Goal: Information Seeking & Learning: Learn about a topic

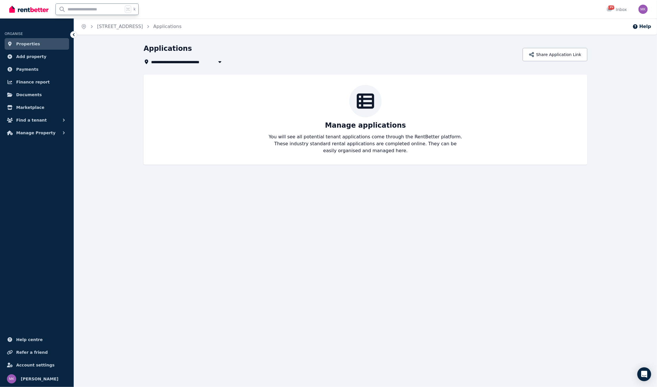
click at [77, 10] on input "text" at bounding box center [89, 9] width 67 height 11
click at [84, 8] on input "text" at bounding box center [89, 9] width 67 height 11
type input "*****"
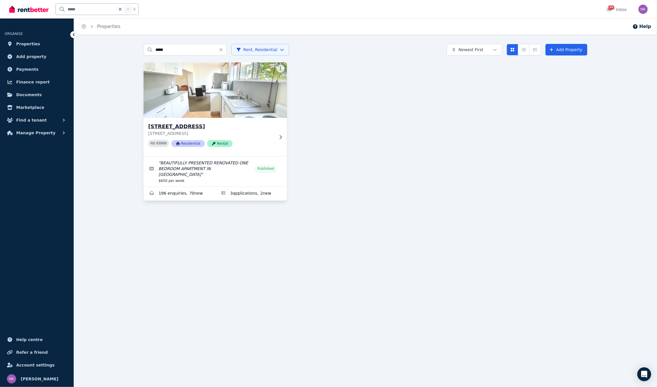
click at [182, 125] on h3 "[STREET_ADDRESS]" at bounding box center [211, 127] width 126 height 8
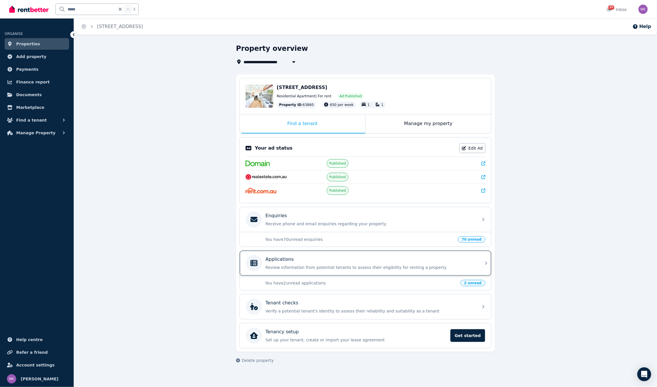
click at [291, 271] on div "Applications Review information from potential tenants to assess their eligibil…" at bounding box center [360, 263] width 229 height 16
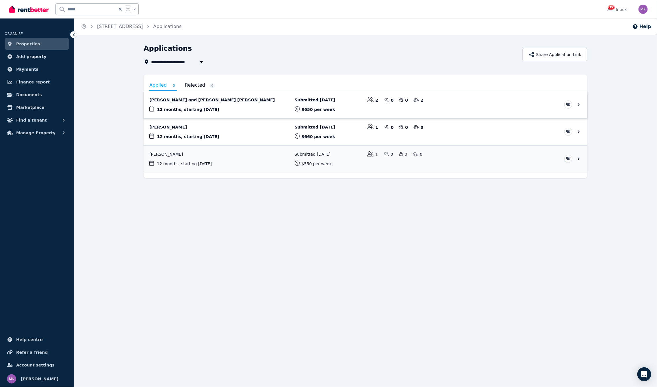
click at [187, 103] on link "View application: Hetvi Patel and Miloni Nirav Patel" at bounding box center [366, 104] width 444 height 27
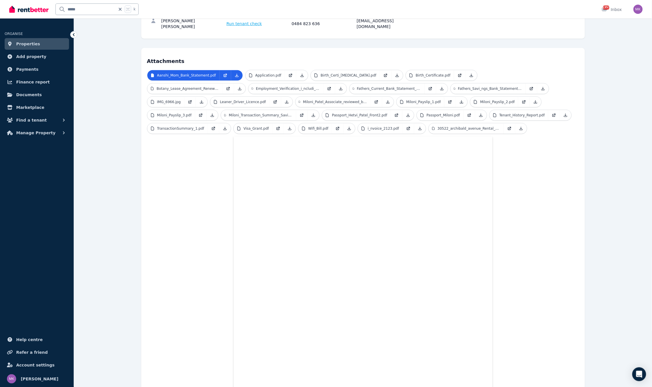
scroll to position [235, 0]
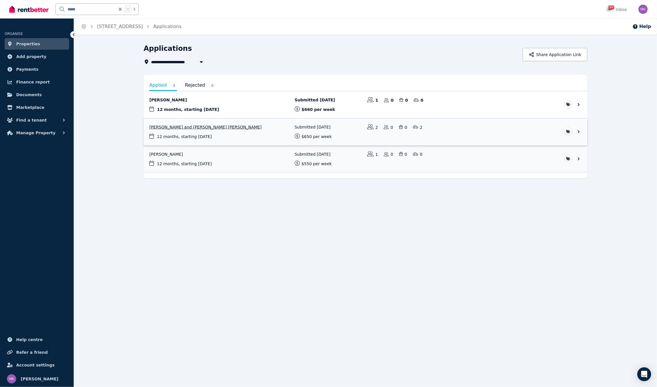
click at [181, 124] on link "View application: Hetvi Patel and Miloni Nirav Patel" at bounding box center [366, 132] width 444 height 27
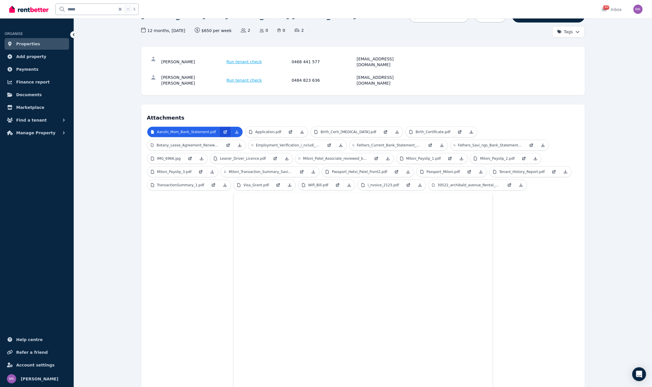
scroll to position [41, 0]
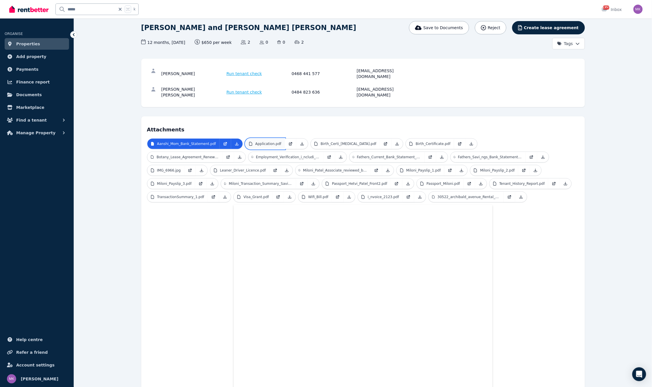
click at [278, 142] on p "Application.pdf" at bounding box center [269, 144] width 26 height 5
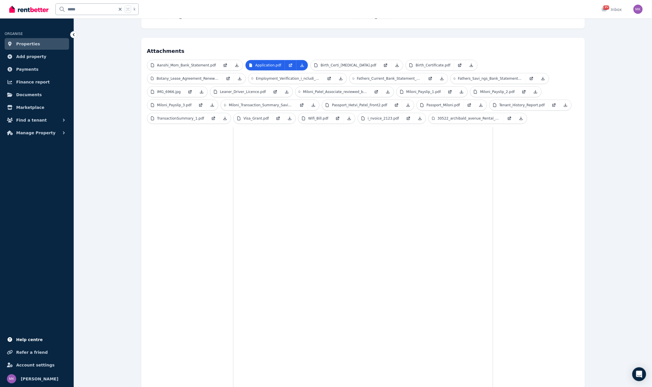
scroll to position [0, 0]
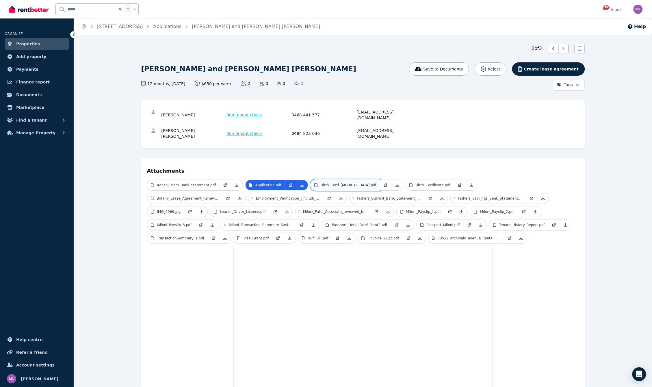
click at [321, 183] on p "Birth_Certi_[MEDICAL_DATA].pdf" at bounding box center [349, 185] width 56 height 5
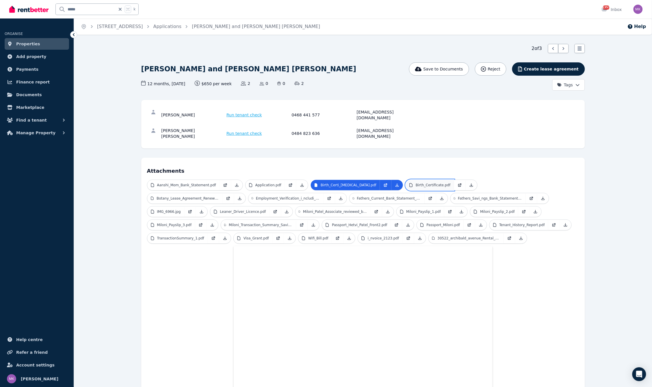
click at [406, 180] on link "Birth_Certificate.pdf" at bounding box center [430, 185] width 48 height 10
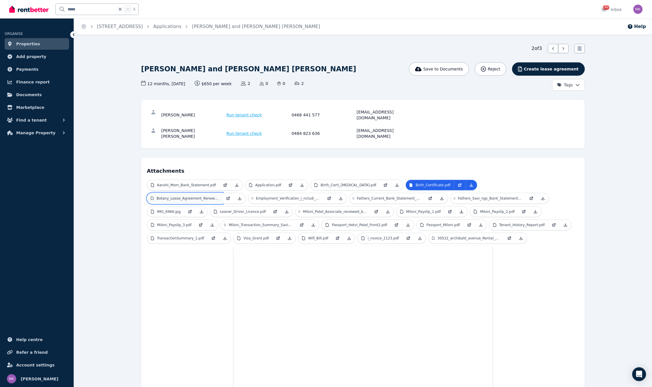
click at [223, 193] on link "Botany_Lease_Agreement_Renewal.pdf" at bounding box center [184, 198] width 75 height 10
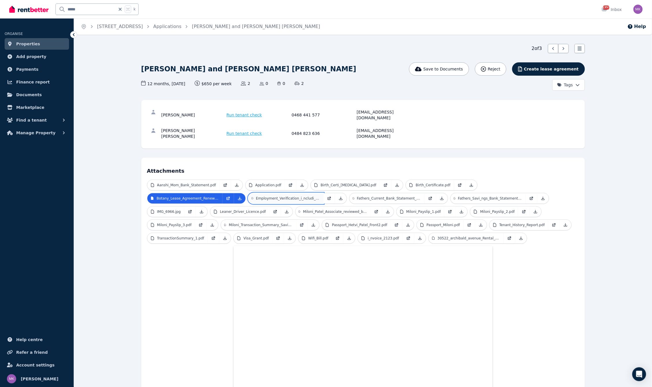
click at [249, 193] on link "Employment_Verification_i_ncludi_ng_Compensation_2025_08_0.pdf" at bounding box center [286, 198] width 75 height 10
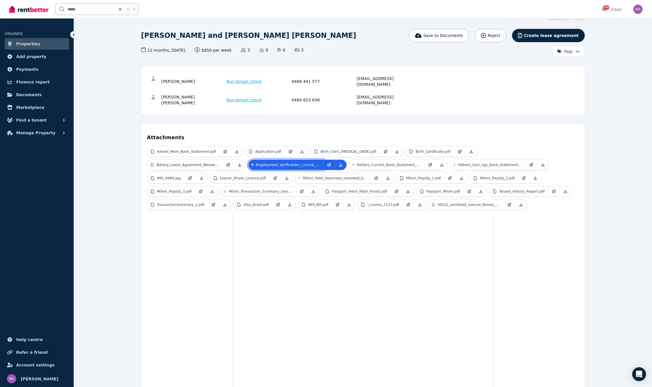
scroll to position [134, 0]
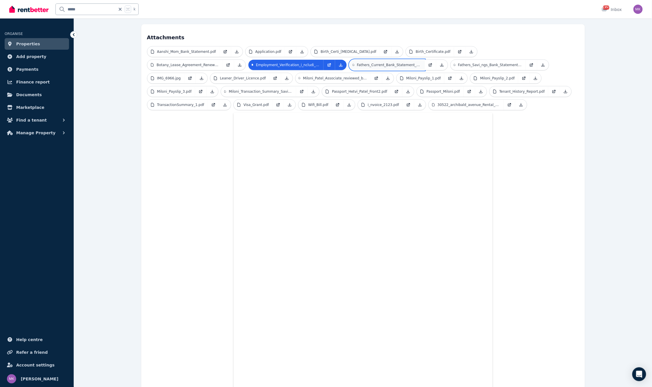
click at [350, 60] on link "Fathers_Current_Bank_Statement_XXXXXXXX5678_26072025_unloc.pdf" at bounding box center [387, 65] width 75 height 10
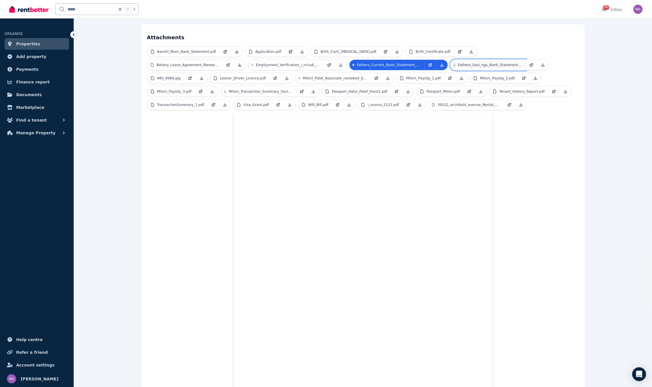
click at [458, 63] on p "Fathers_Savi_ngs_Bank_Statement_XXXXXXXX2323_26072025_1_un.pdf" at bounding box center [490, 65] width 64 height 5
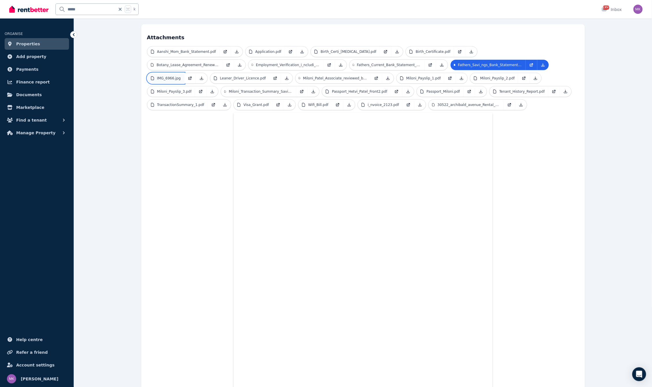
click at [181, 76] on p "IMG_6966.jpg" at bounding box center [169, 78] width 24 height 5
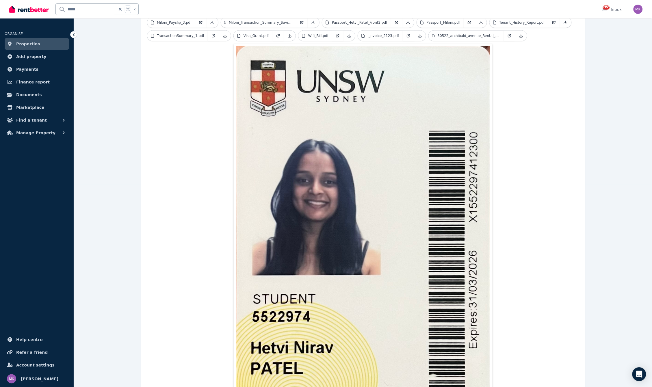
scroll to position [0, 0]
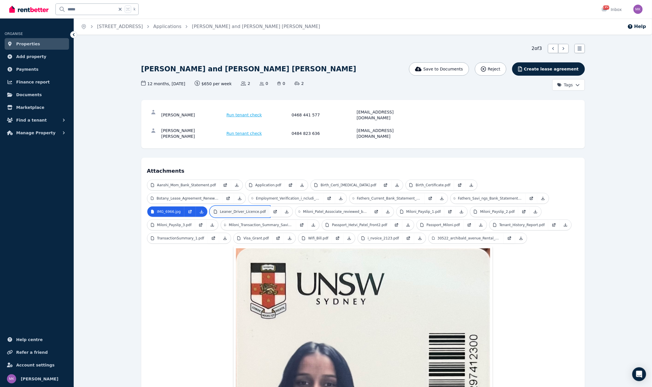
click at [210, 207] on link "Leaner_Driver_Licence.pdf" at bounding box center [239, 212] width 59 height 10
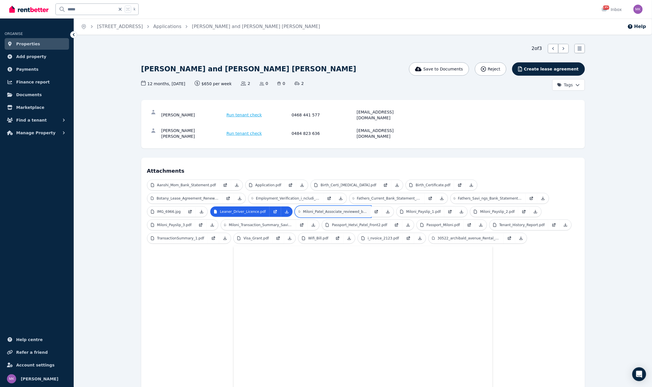
click at [303, 210] on p "Miloni_Patel_Associate_reviewed_by_Compensation_Review_AUS.pdf" at bounding box center [335, 212] width 64 height 5
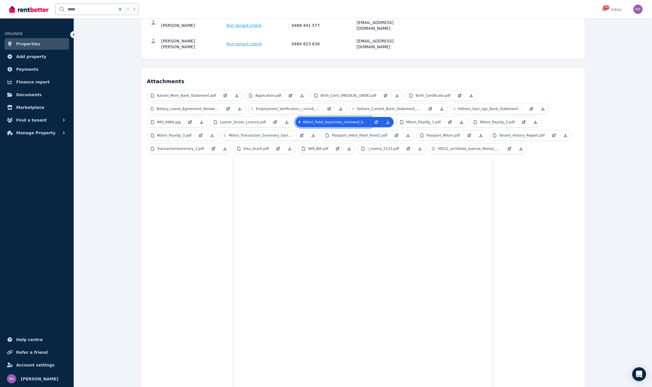
scroll to position [54, 0]
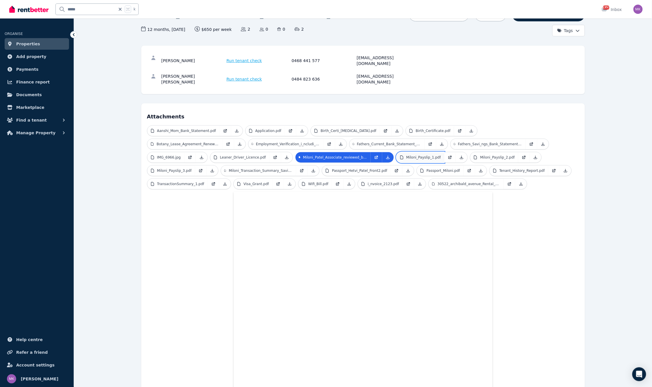
click at [407, 155] on p "Miloni_Payslip_1.pdf" at bounding box center [424, 157] width 35 height 5
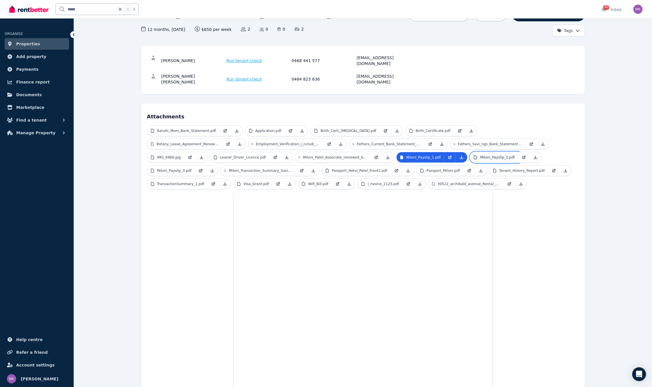
click at [480, 155] on p "Miloni_Payslip_2.pdf" at bounding box center [497, 157] width 35 height 5
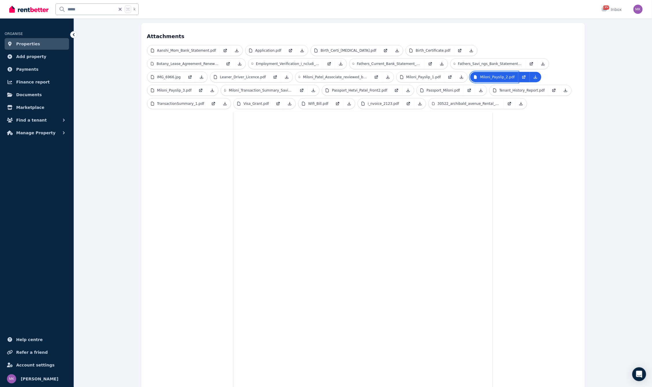
scroll to position [122, 0]
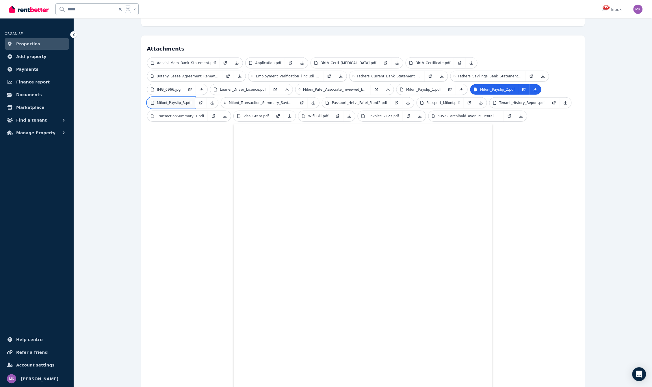
click at [195, 98] on link "Miloni_Payslip_3.pdf" at bounding box center [171, 103] width 48 height 10
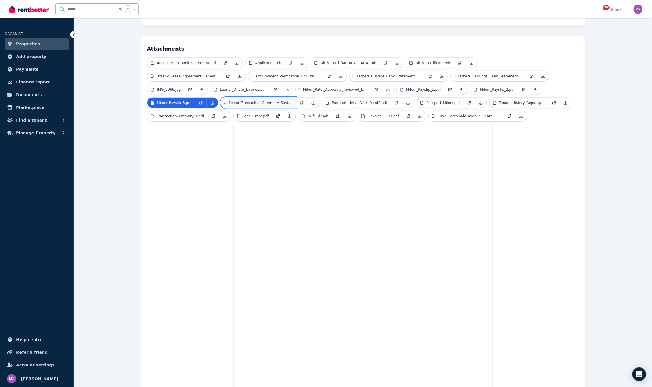
click at [221, 98] on link "Miloni_Transaction_Summary_Savi_ngs_Account_Jan_to_August.pdf" at bounding box center [258, 103] width 75 height 10
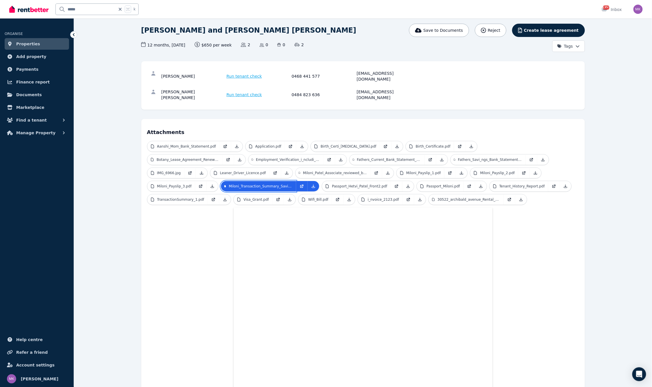
scroll to position [0, 0]
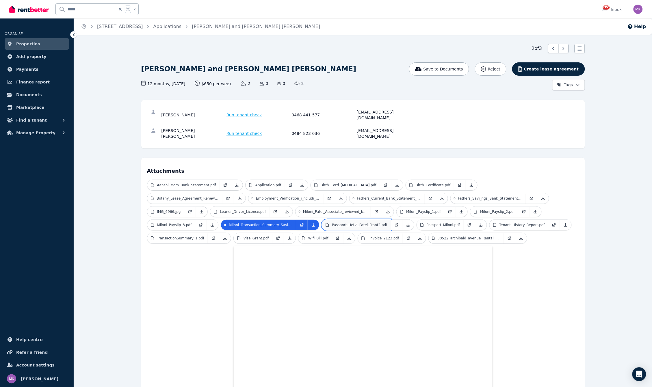
click at [332, 223] on p "Passport_Hetvi_Patel_Front2.pdf" at bounding box center [359, 225] width 55 height 5
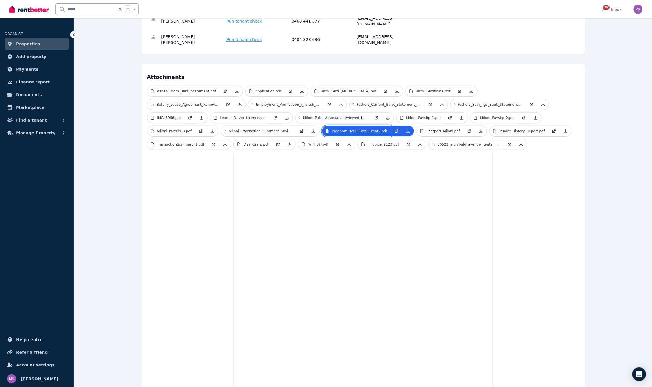
scroll to position [33, 0]
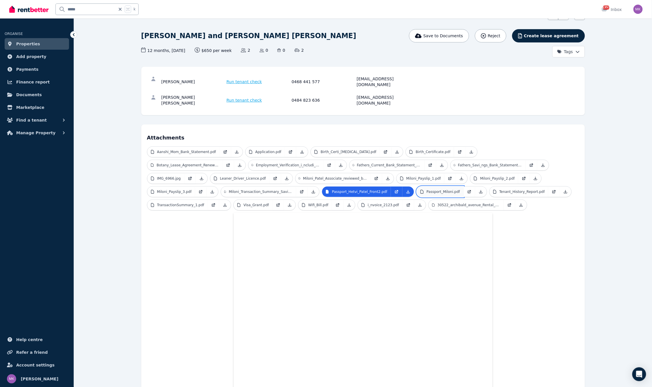
click at [427, 190] on p "Passport_Miloni.pdf" at bounding box center [444, 192] width 34 height 5
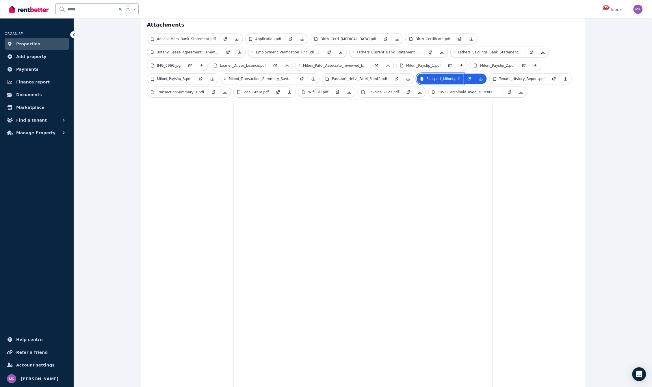
scroll to position [28, 0]
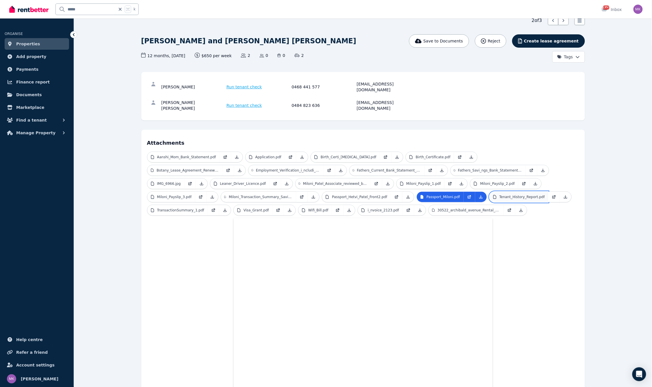
click at [500, 195] on p "Tenant_History_Report.pdf" at bounding box center [523, 197] width 46 height 5
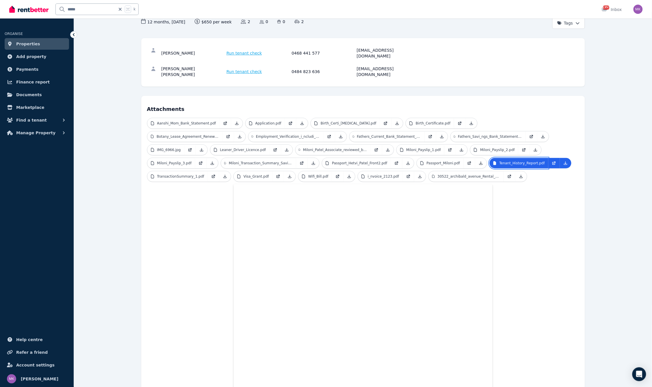
scroll to position [142, 0]
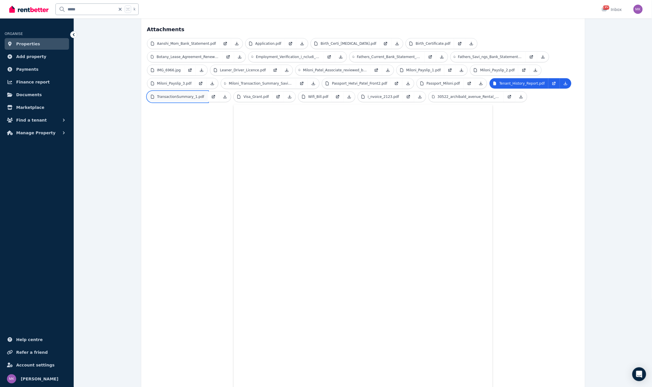
click at [181, 92] on link "TransactionSummary_1.pdf" at bounding box center [177, 97] width 61 height 10
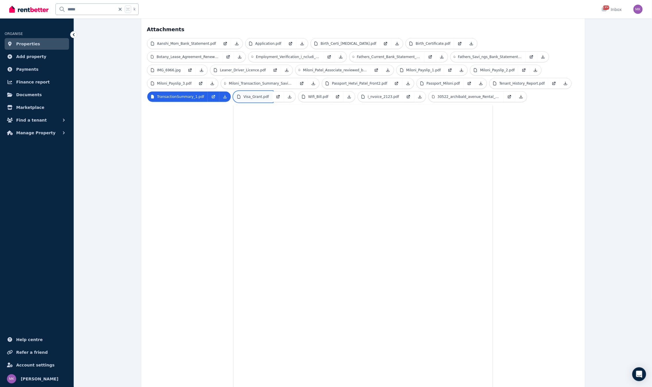
click at [253, 95] on p "Visa_Grant.pdf" at bounding box center [256, 97] width 25 height 5
click at [312, 95] on p "Wifi_Bill.pdf" at bounding box center [318, 97] width 20 height 5
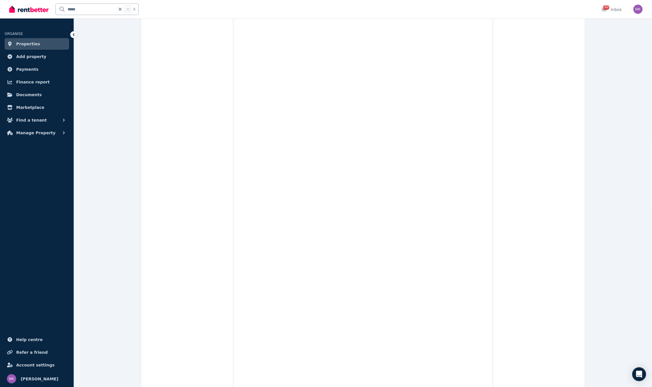
scroll to position [184, 0]
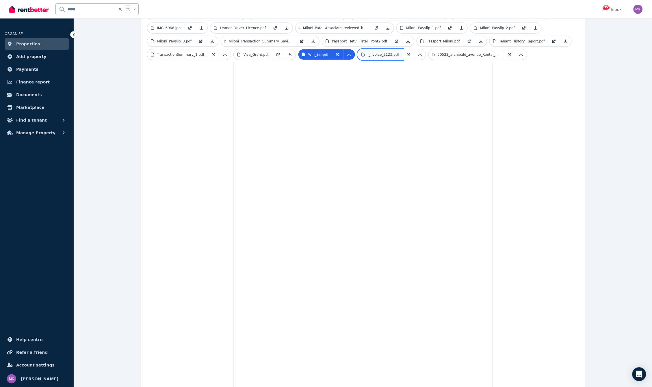
click at [377, 52] on p "i_nvoice_2123.pdf" at bounding box center [384, 54] width 32 height 5
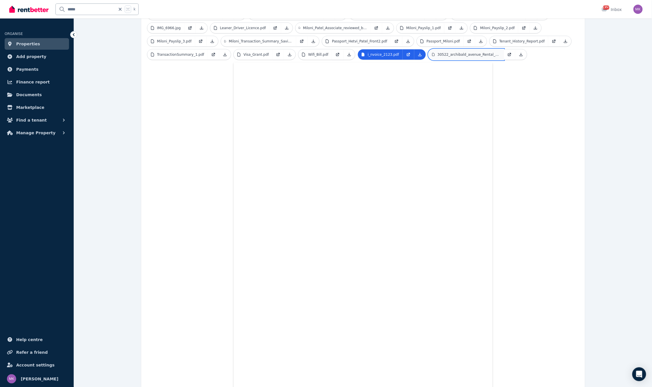
click at [451, 49] on link "30522_archibald_avenue_Rental_Ledger.pdf" at bounding box center [466, 54] width 75 height 10
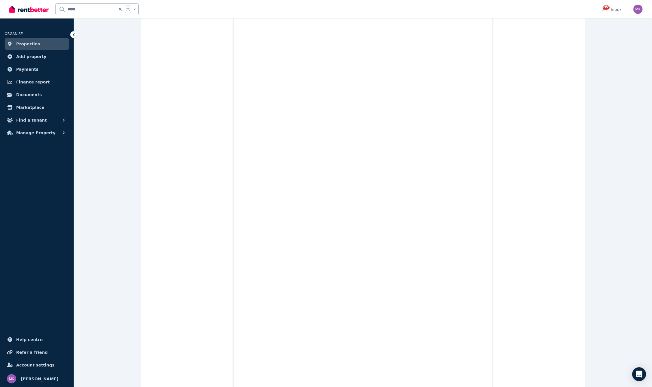
scroll to position [0, 0]
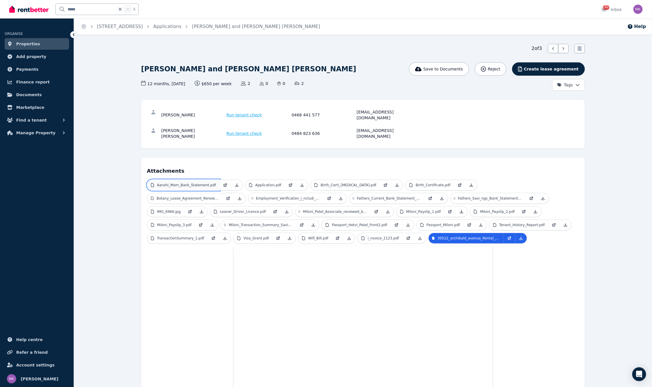
click at [188, 180] on link "Aanshi_Mom_Bank_Statement.pdf" at bounding box center [183, 185] width 72 height 10
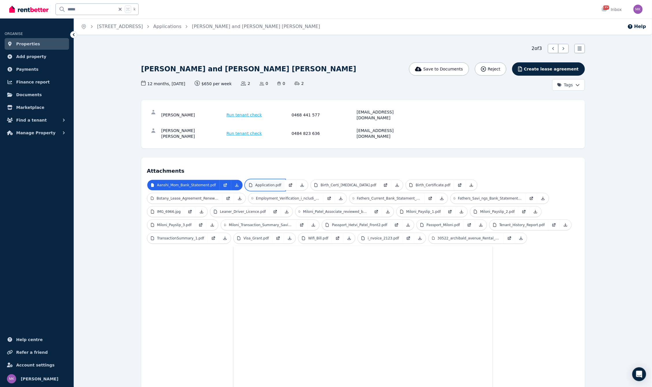
click at [273, 180] on link "Application.pdf" at bounding box center [265, 185] width 39 height 10
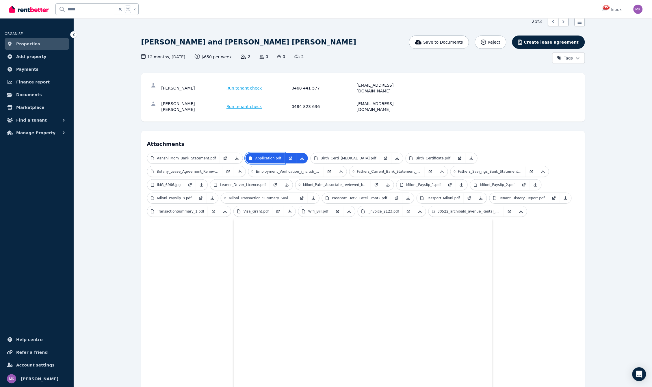
scroll to position [36, 0]
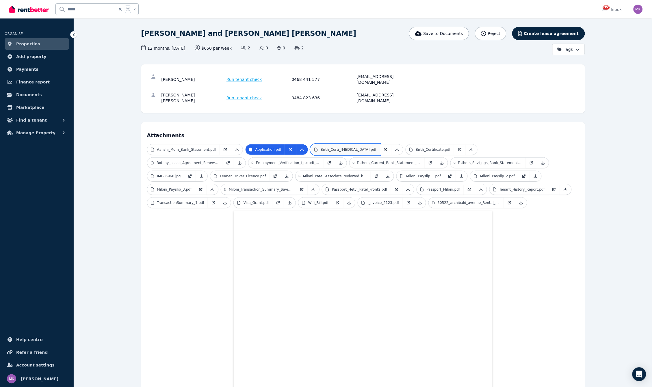
click at [326, 147] on p "Birth_Certi_[MEDICAL_DATA].pdf" at bounding box center [349, 149] width 56 height 5
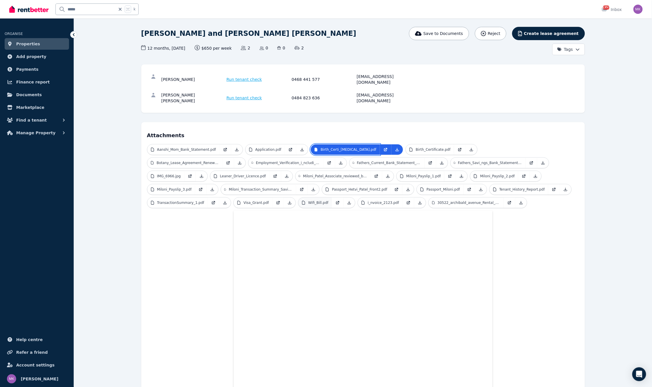
scroll to position [37, 0]
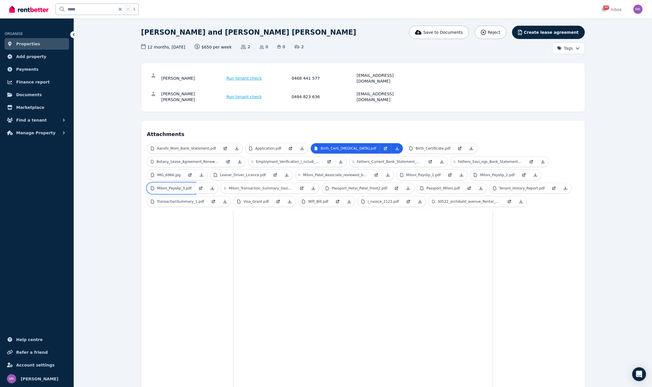
click at [192, 186] on p "Miloni_Payslip_3.pdf" at bounding box center [174, 188] width 35 height 5
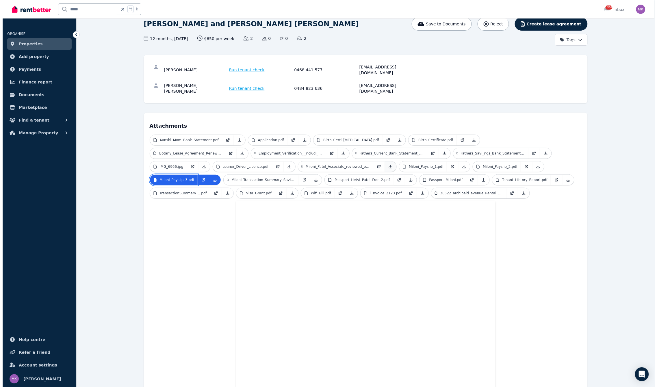
scroll to position [0, 0]
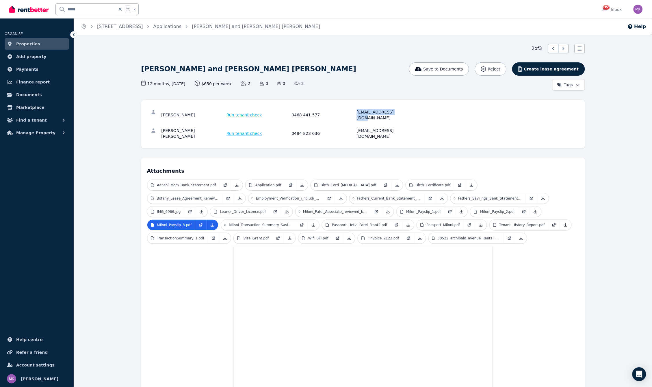
drag, startPoint x: 357, startPoint y: 112, endPoint x: 404, endPoint y: 110, distance: 47.1
click at [404, 110] on div "[PERSON_NAME] Run tenant check 0468 441 577 [EMAIL_ADDRESS][DOMAIN_NAME]" at bounding box center [291, 115] width 259 height 12
copy div "[EMAIL_ADDRESS][DOMAIN_NAME]"
click at [357, 196] on p "Fathers_Current_Bank_Statement_XXXXXXXX5678_26072025_unloc.pdf" at bounding box center [389, 198] width 64 height 5
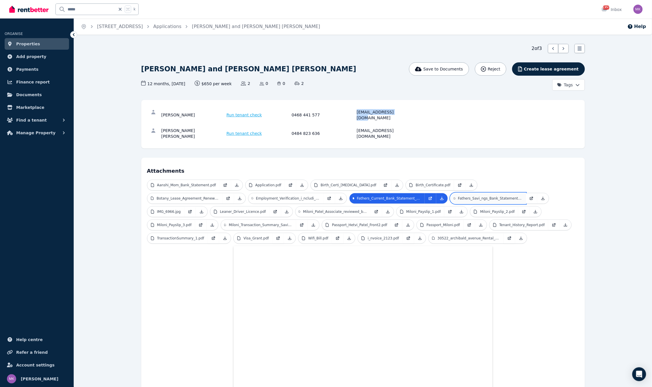
click at [458, 196] on p "Fathers_Savi_ngs_Bank_Statement_XXXXXXXX2323_26072025_1_un.pdf" at bounding box center [490, 198] width 64 height 5
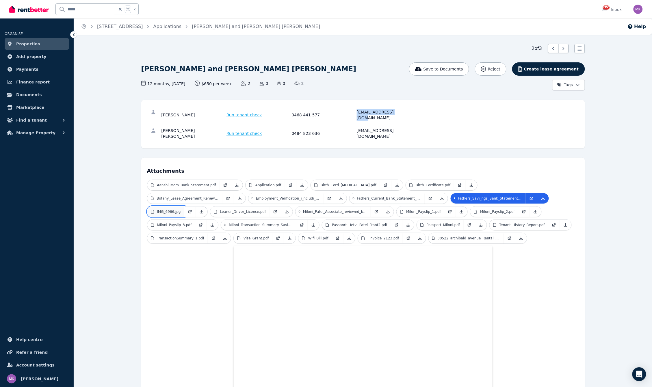
click at [181, 210] on p "IMG_6966.jpg" at bounding box center [169, 212] width 24 height 5
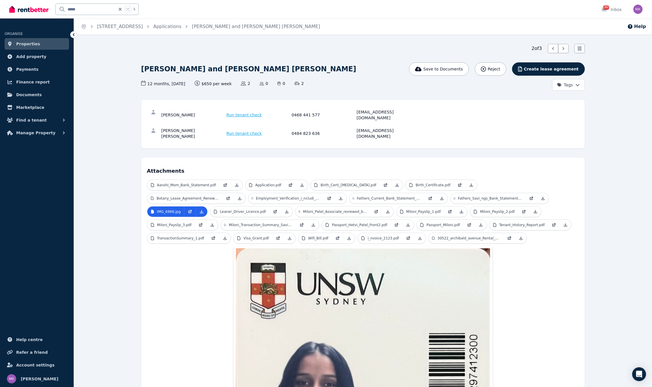
click at [121, 10] on icon at bounding box center [120, 9] width 3 height 3
click at [95, 12] on input "text" at bounding box center [89, 9] width 67 height 11
type input "***"
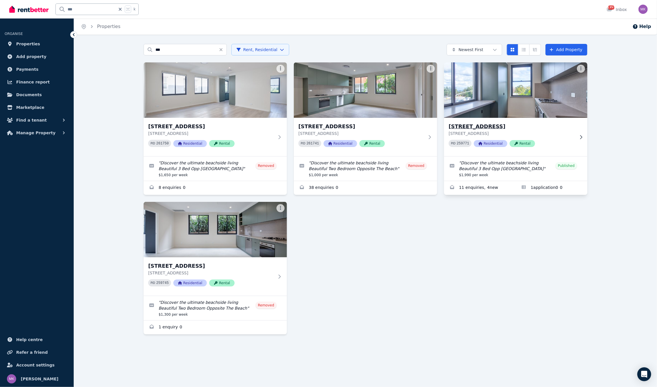
click at [509, 127] on h3 "[STREET_ADDRESS]" at bounding box center [512, 127] width 126 height 8
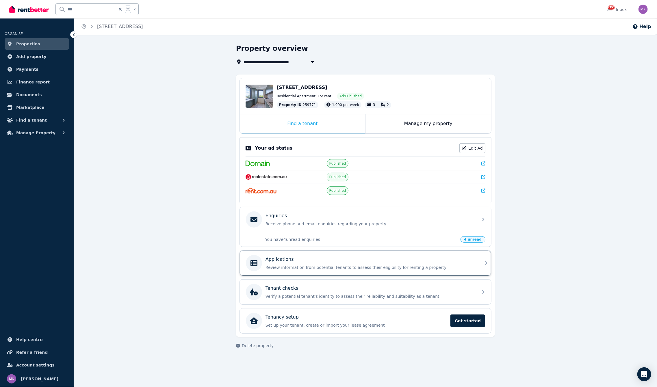
click at [296, 260] on div "Applications" at bounding box center [370, 259] width 209 height 7
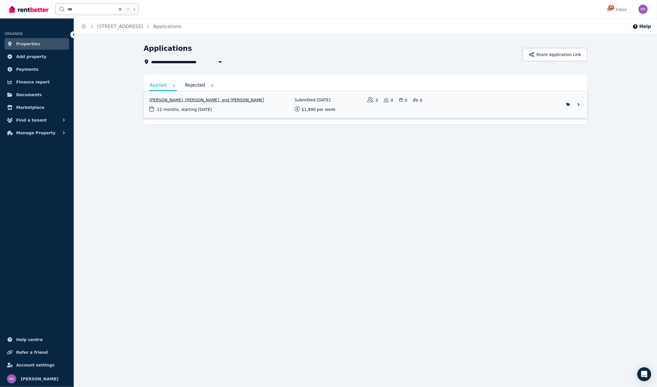
click at [180, 101] on link "View application: Owen Stevens, Lee Carvill, and Tyler Parker" at bounding box center [366, 104] width 444 height 27
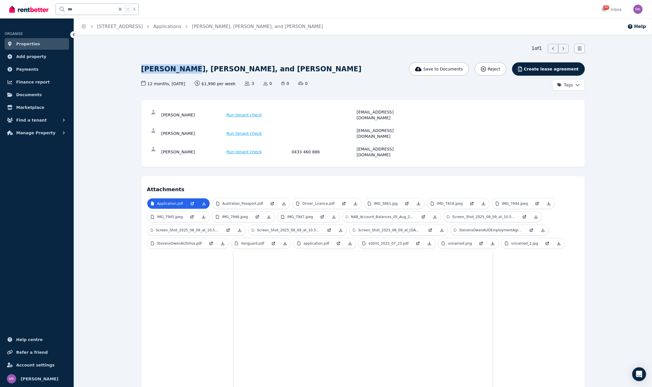
drag, startPoint x: 142, startPoint y: 69, endPoint x: 188, endPoint y: 68, distance: 46.3
click at [188, 68] on h1 "[PERSON_NAME], [PERSON_NAME], and [PERSON_NAME]" at bounding box center [251, 68] width 221 height 9
drag, startPoint x: 241, startPoint y: 68, endPoint x: 283, endPoint y: 69, distance: 41.9
click at [283, 69] on div "[PERSON_NAME], [PERSON_NAME], and [PERSON_NAME]" at bounding box center [288, 69] width 295 height 14
copy h1 "[PERSON_NAME]"
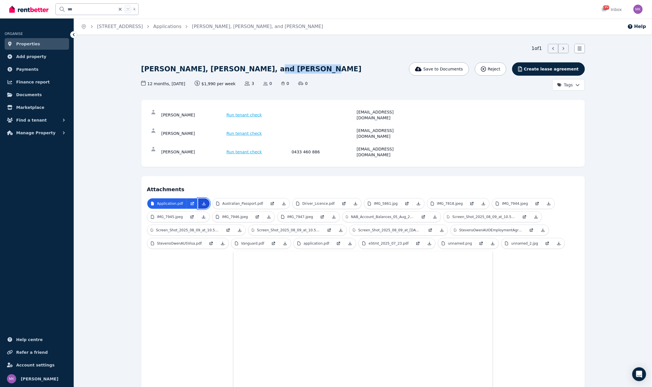
click at [207, 199] on link at bounding box center [204, 204] width 12 height 10
click at [286, 199] on link at bounding box center [284, 204] width 12 height 10
click at [355, 202] on icon at bounding box center [355, 203] width 3 height 3
click at [417, 201] on icon at bounding box center [419, 203] width 5 height 5
click at [484, 199] on link at bounding box center [484, 204] width 12 height 10
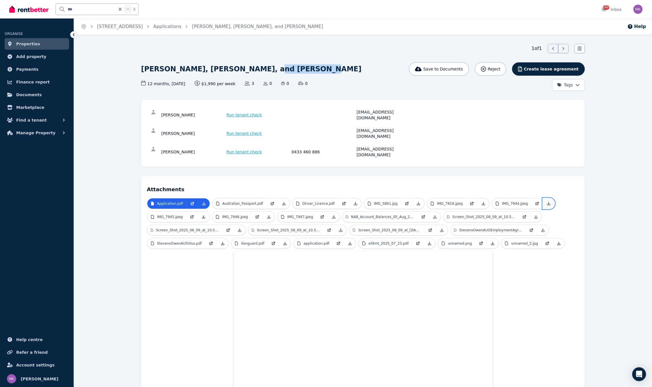
click at [547, 201] on icon at bounding box center [549, 203] width 5 height 5
click at [204, 215] on icon at bounding box center [203, 217] width 5 height 5
click at [271, 215] on icon at bounding box center [269, 217] width 5 height 5
click at [334, 216] on icon at bounding box center [334, 217] width 3 height 3
click at [436, 215] on icon at bounding box center [435, 217] width 5 height 5
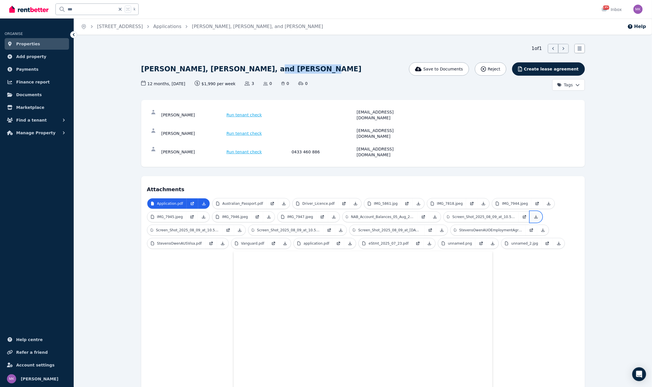
click at [536, 215] on icon at bounding box center [536, 217] width 5 height 5
click at [241, 228] on icon at bounding box center [240, 230] width 5 height 5
click at [343, 225] on link at bounding box center [341, 230] width 12 height 10
click at [441, 228] on icon at bounding box center [442, 230] width 5 height 5
click at [543, 229] on icon at bounding box center [543, 230] width 3 height 3
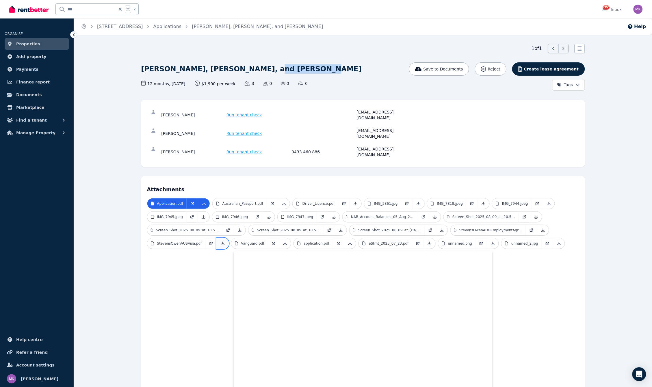
click at [221, 241] on icon at bounding box center [223, 243] width 5 height 5
click at [286, 241] on icon at bounding box center [285, 243] width 5 height 5
click at [348, 241] on icon at bounding box center [350, 243] width 5 height 5
click at [429, 238] on link at bounding box center [430, 243] width 12 height 10
click at [492, 242] on icon at bounding box center [493, 243] width 3 height 3
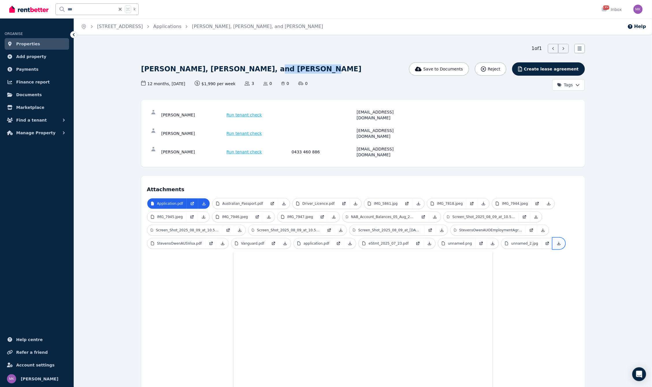
click at [557, 241] on icon at bounding box center [559, 243] width 5 height 5
click at [121, 9] on icon at bounding box center [120, 9] width 6 height 5
click at [106, 8] on input "text" at bounding box center [89, 9] width 67 height 11
type input "*****"
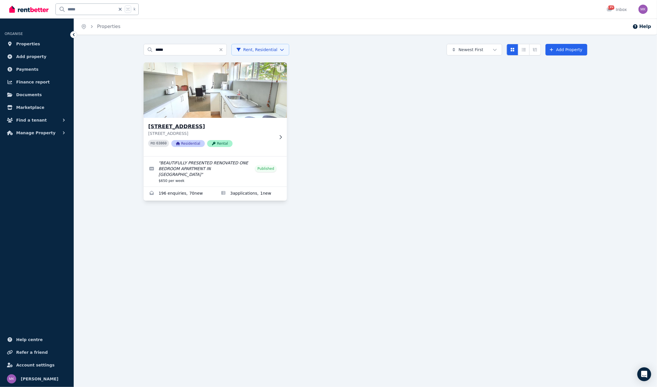
click at [164, 126] on h3 "[STREET_ADDRESS]" at bounding box center [211, 127] width 126 height 8
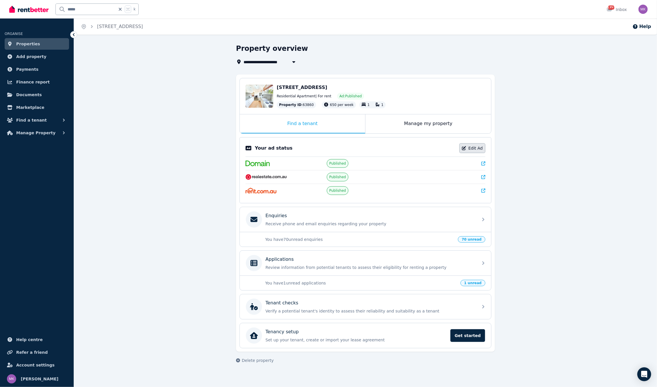
click at [469, 147] on link "Edit Ad" at bounding box center [473, 148] width 26 height 10
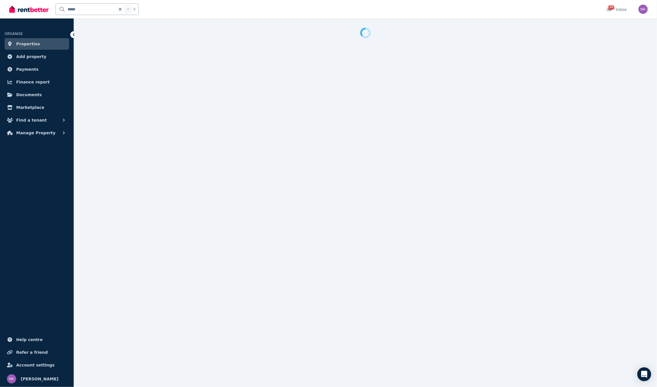
select select "**********"
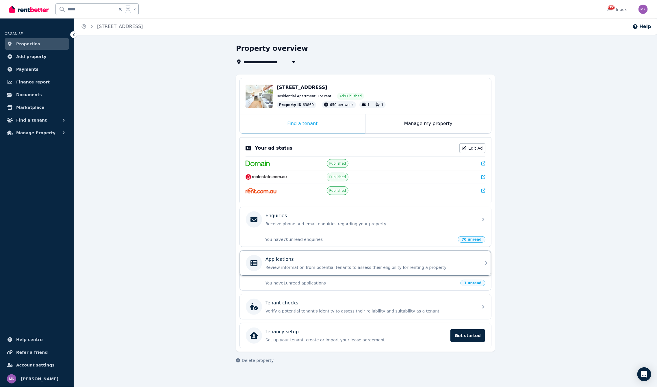
click at [302, 266] on p "Review information from potential tenants to assess their eligibility for renti…" at bounding box center [370, 268] width 209 height 6
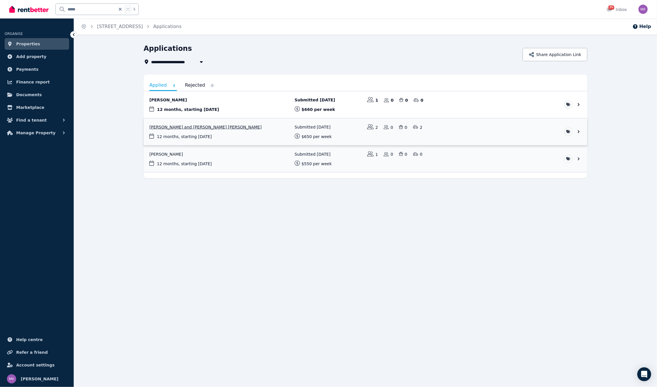
click at [160, 129] on link "View application: Hetvi Patel and Miloni Nirav Patel" at bounding box center [366, 132] width 444 height 27
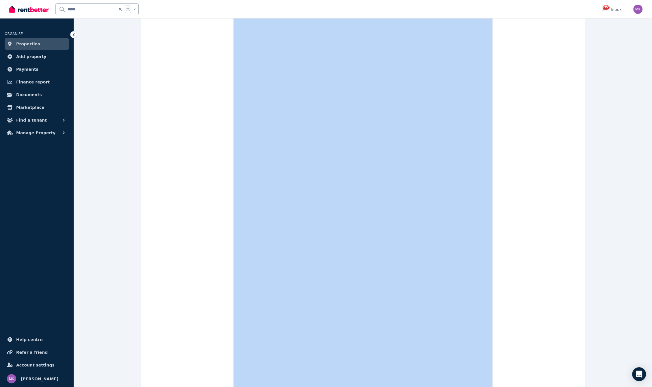
drag, startPoint x: 142, startPoint y: 69, endPoint x: 169, endPoint y: 75, distance: 28.0
click at [170, 75] on div "2 of 3 List view [PERSON_NAME] and [PERSON_NAME] [PERSON_NAME] Save to Document…" at bounding box center [363, 277] width 578 height 936
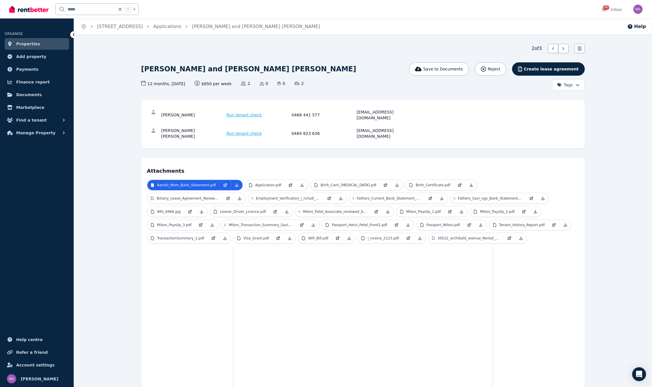
drag, startPoint x: 142, startPoint y: 66, endPoint x: 176, endPoint y: 66, distance: 34.4
click at [176, 66] on h1 "[PERSON_NAME] and [PERSON_NAME] [PERSON_NAME]" at bounding box center [248, 68] width 215 height 9
copy h1 "[PERSON_NAME]"
click at [238, 183] on icon at bounding box center [237, 185] width 5 height 5
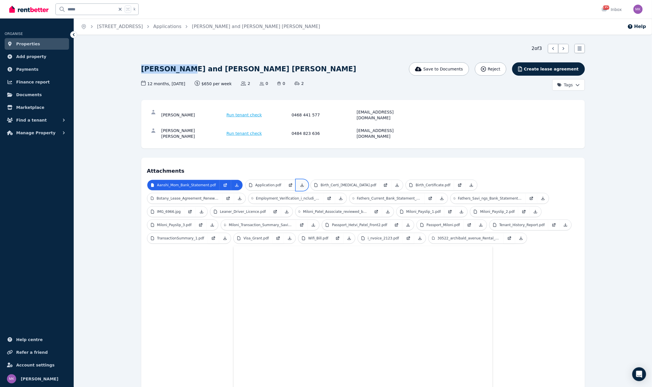
click at [303, 183] on icon at bounding box center [302, 185] width 5 height 5
click at [396, 184] on icon at bounding box center [397, 185] width 3 height 3
click at [469, 183] on icon at bounding box center [471, 185] width 5 height 5
click at [242, 196] on icon at bounding box center [240, 198] width 5 height 5
click at [335, 193] on link at bounding box center [341, 198] width 12 height 10
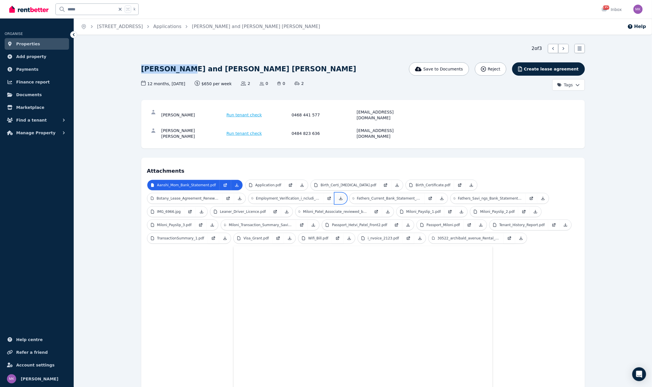
click at [335, 193] on link at bounding box center [341, 198] width 12 height 10
click at [440, 196] on icon at bounding box center [442, 198] width 5 height 5
click at [538, 193] on link at bounding box center [544, 198] width 12 height 10
click at [204, 210] on icon at bounding box center [201, 212] width 5 height 5
click at [285, 210] on icon at bounding box center [287, 212] width 5 height 5
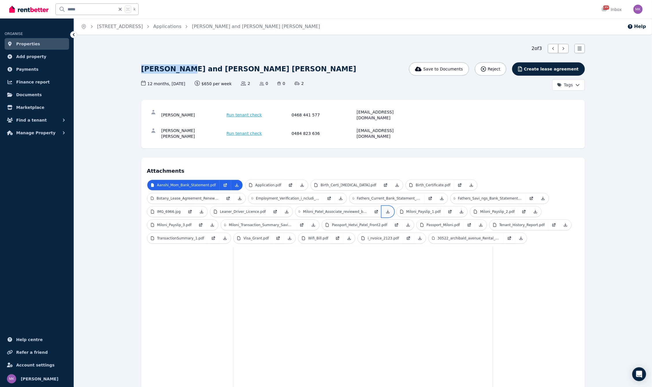
click at [382, 207] on link at bounding box center [388, 212] width 12 height 10
click at [461, 210] on icon at bounding box center [462, 211] width 3 height 3
click at [535, 210] on icon at bounding box center [536, 211] width 3 height 3
click at [214, 224] on icon at bounding box center [212, 225] width 3 height 3
click at [311, 223] on icon at bounding box center [313, 225] width 5 height 5
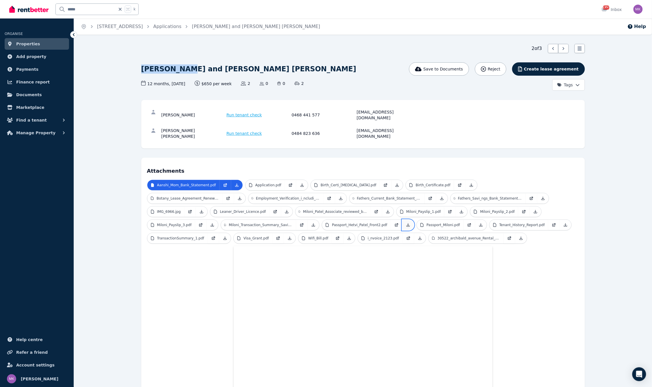
click at [407, 224] on icon at bounding box center [408, 225] width 3 height 3
click at [480, 224] on icon at bounding box center [481, 225] width 3 height 3
click at [564, 223] on icon at bounding box center [566, 225] width 5 height 5
click at [225, 236] on icon at bounding box center [225, 238] width 5 height 5
click at [289, 237] on icon at bounding box center [290, 238] width 3 height 3
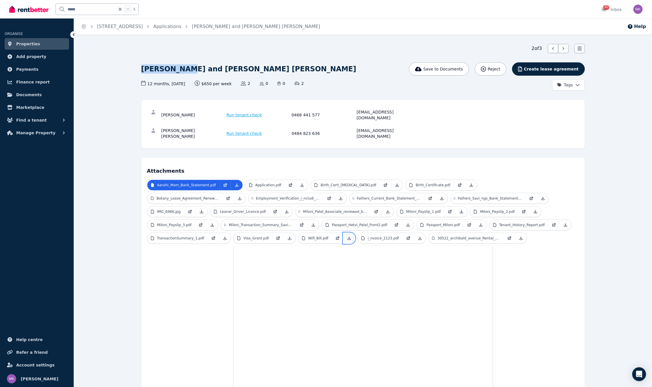
click at [349, 236] on icon at bounding box center [349, 238] width 5 height 5
click at [418, 236] on icon at bounding box center [420, 238] width 5 height 5
click at [519, 236] on icon at bounding box center [521, 238] width 5 height 5
click at [280, 180] on link "Application.pdf" at bounding box center [265, 185] width 39 height 10
click at [236, 183] on icon at bounding box center [237, 185] width 5 height 5
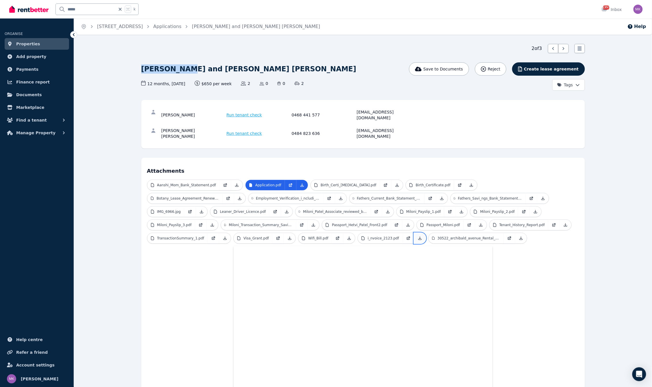
click at [419, 237] on icon at bounding box center [420, 238] width 3 height 3
click at [521, 233] on link at bounding box center [522, 238] width 12 height 10
